Goal: Task Accomplishment & Management: Use online tool/utility

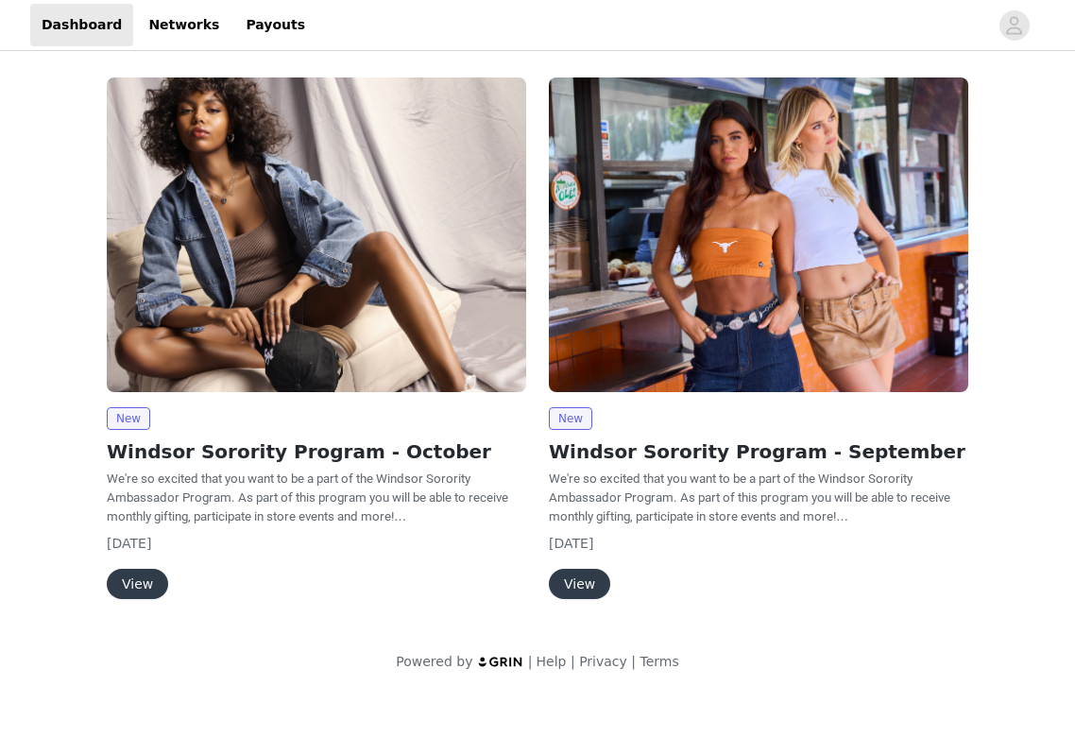
click at [134, 580] on button "View" at bounding box center [137, 584] width 61 height 30
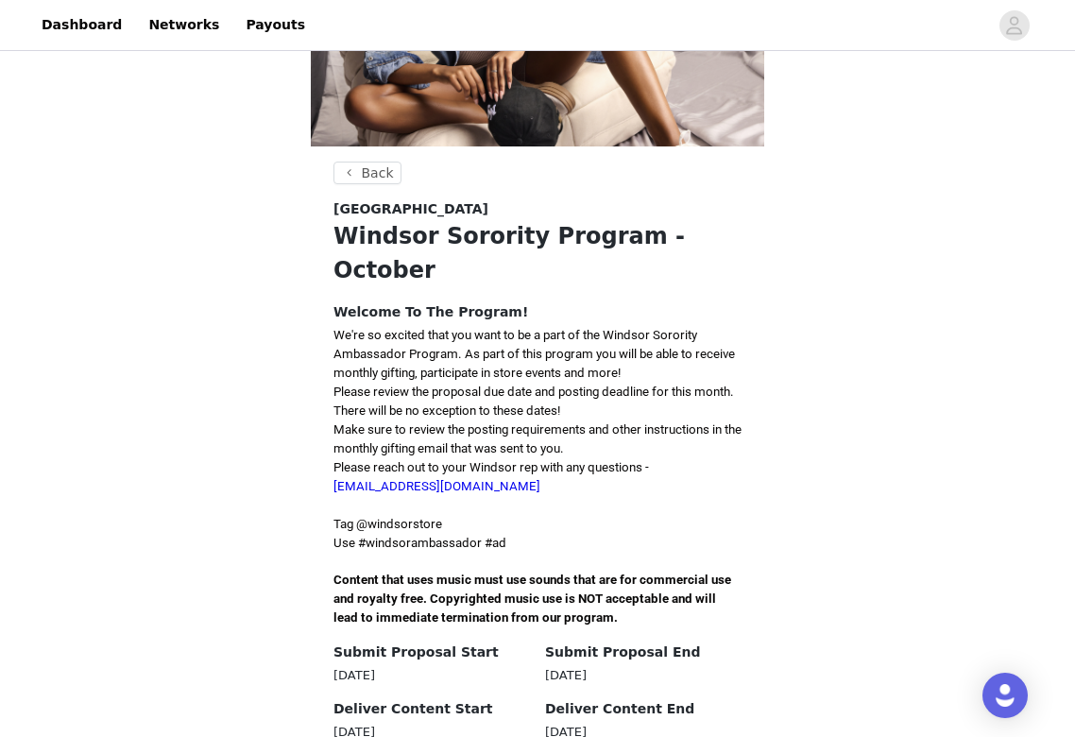
scroll to position [283, 0]
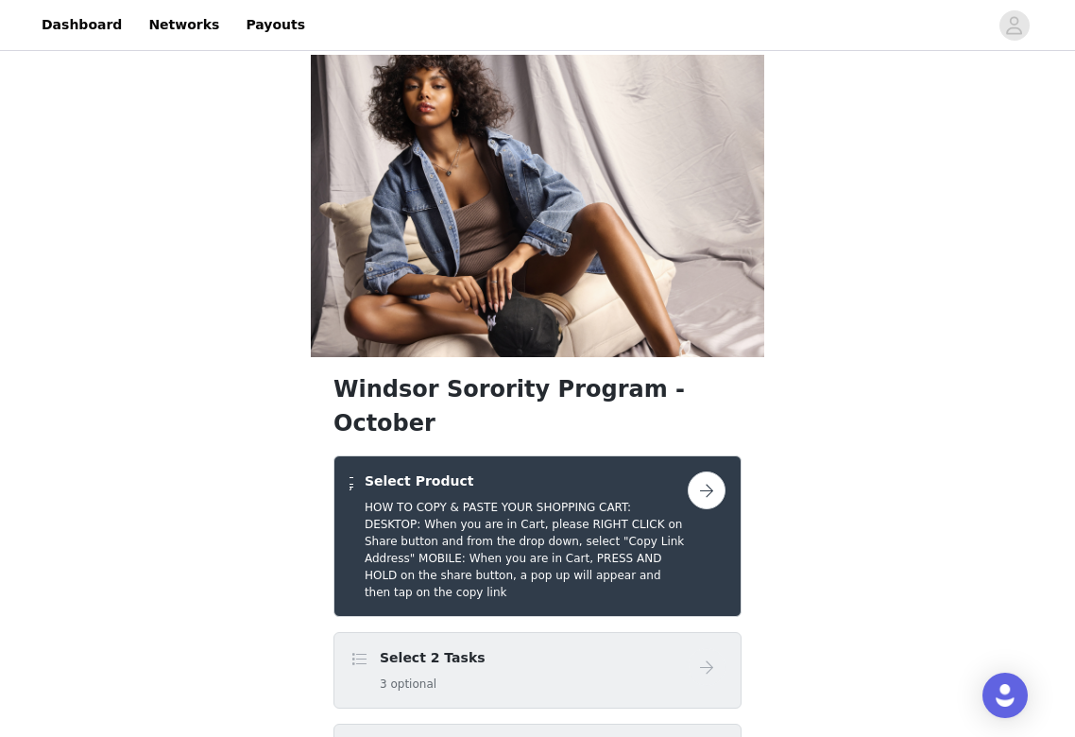
click at [712, 471] on button "button" at bounding box center [707, 490] width 38 height 38
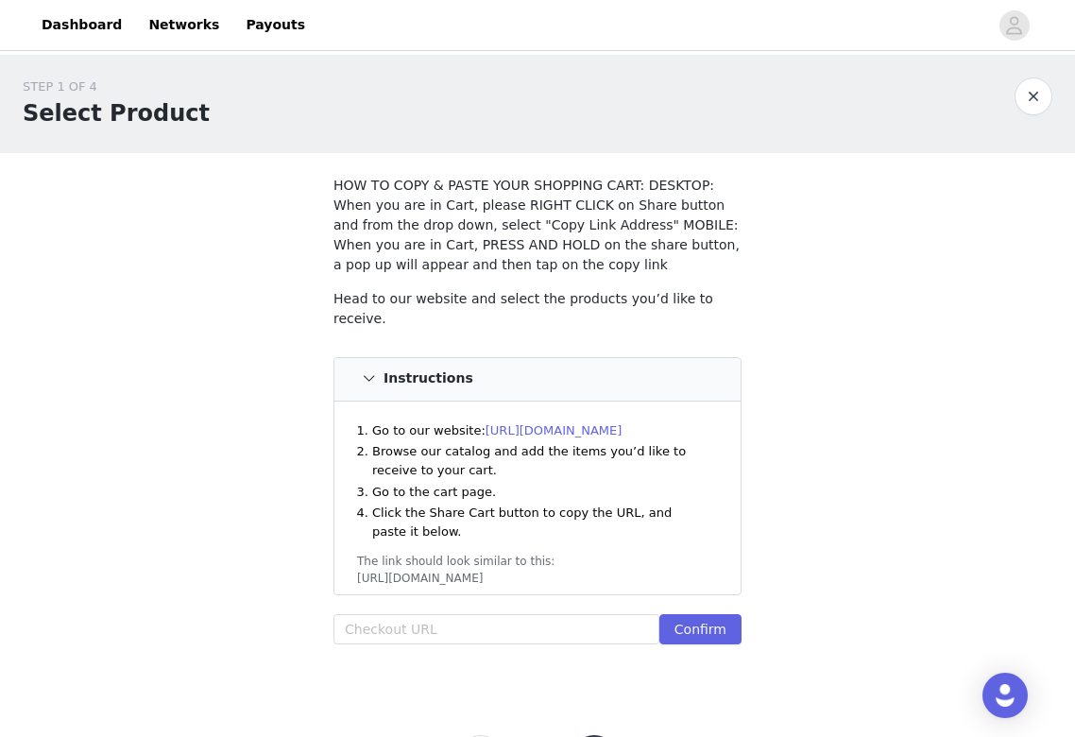
click at [558, 423] on link "[URL][DOMAIN_NAME]" at bounding box center [554, 430] width 137 height 14
